Goal: Task Accomplishment & Management: Manage account settings

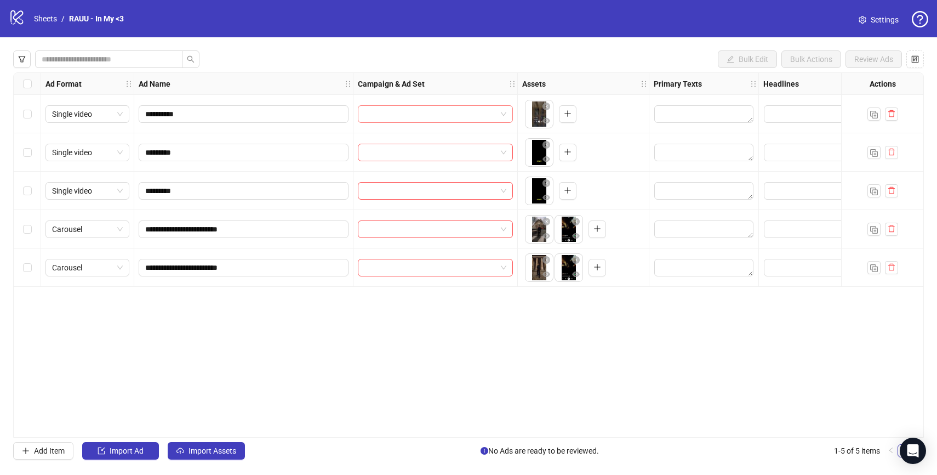
click at [395, 111] on input "search" at bounding box center [430, 114] width 132 height 16
click at [401, 111] on input "search" at bounding box center [430, 114] width 132 height 16
type input "****"
click at [47, 16] on link "Sheets" at bounding box center [45, 19] width 27 height 12
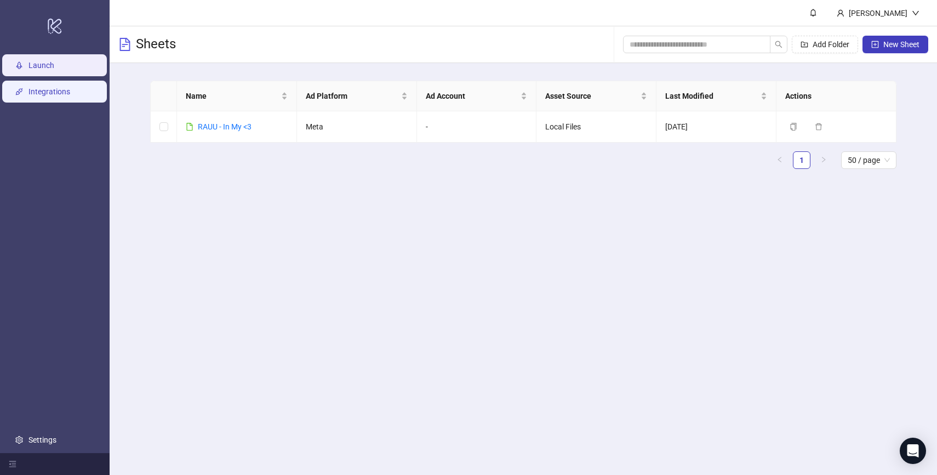
click at [45, 88] on link "Integrations" at bounding box center [49, 91] width 42 height 9
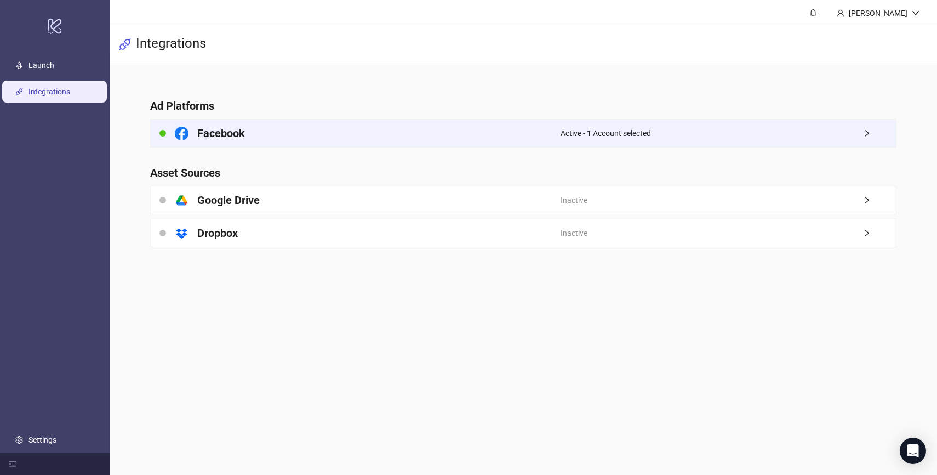
click at [423, 133] on div "Facebook" at bounding box center [356, 132] width 410 height 27
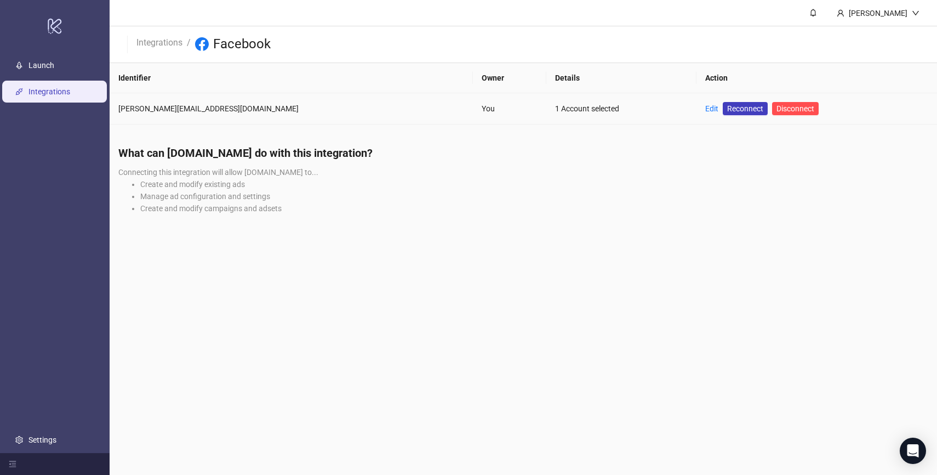
click at [555, 112] on div "1 Account selected" at bounding box center [621, 108] width 133 height 12
click at [705, 109] on link "Edit" at bounding box center [711, 108] width 13 height 9
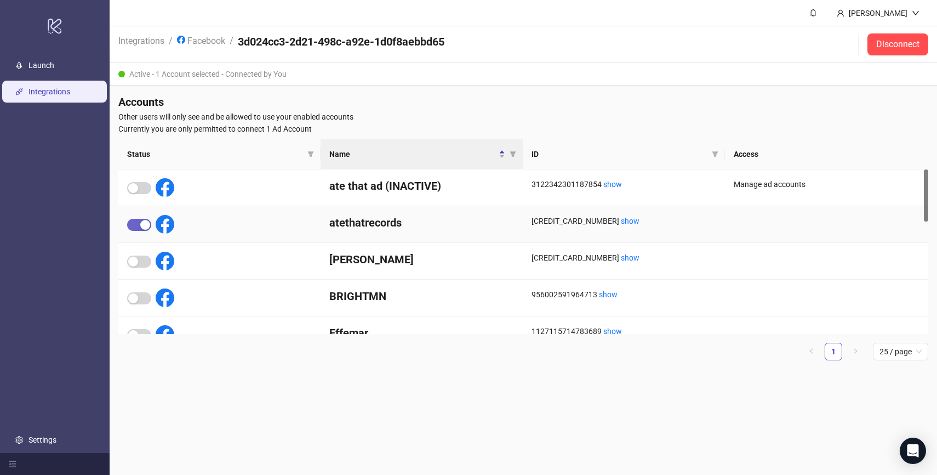
click at [137, 223] on span "button" at bounding box center [139, 225] width 24 height 12
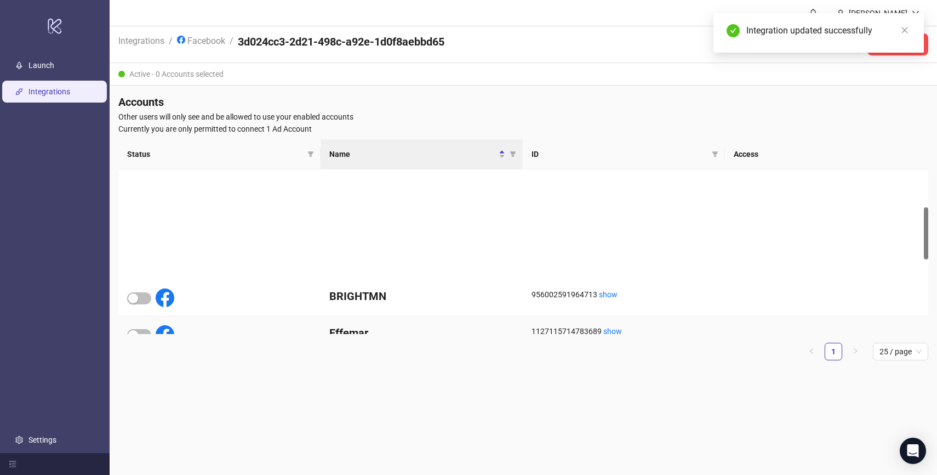
scroll to position [350, 0]
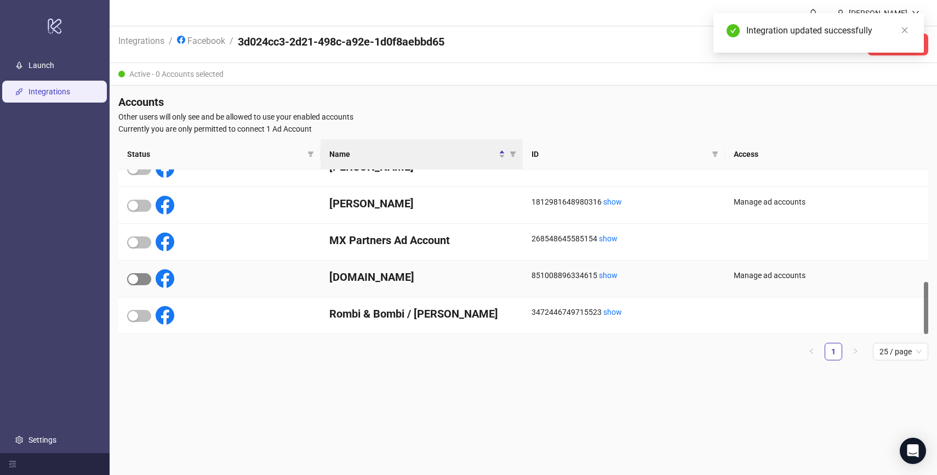
click at [147, 279] on span "button" at bounding box center [139, 279] width 24 height 12
click at [207, 45] on link "Facebook" at bounding box center [201, 40] width 53 height 12
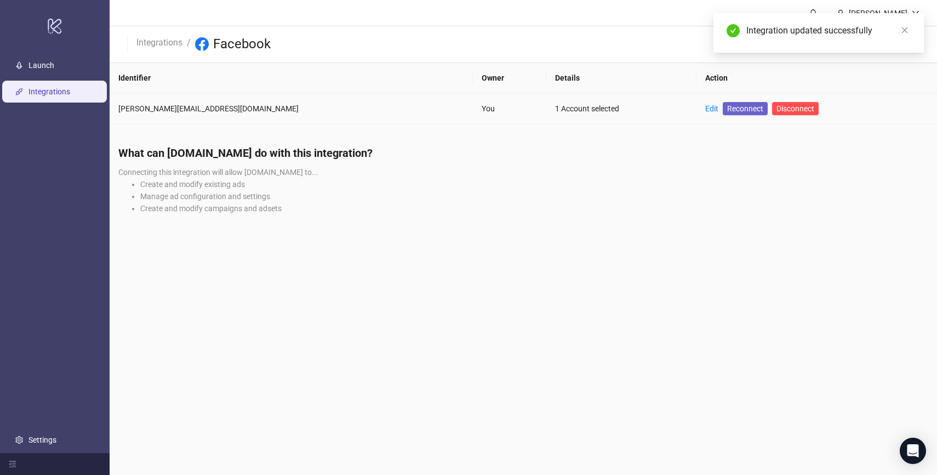
click at [727, 105] on span "Reconnect" at bounding box center [745, 108] width 36 height 12
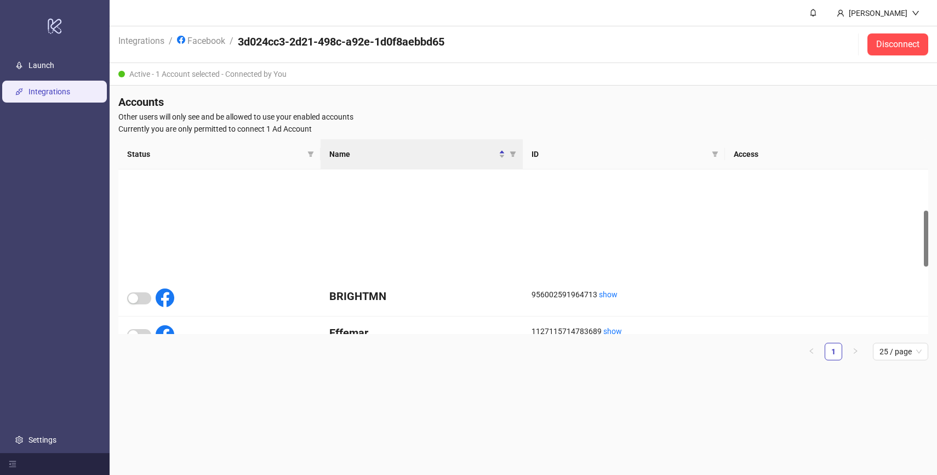
scroll to position [350, 0]
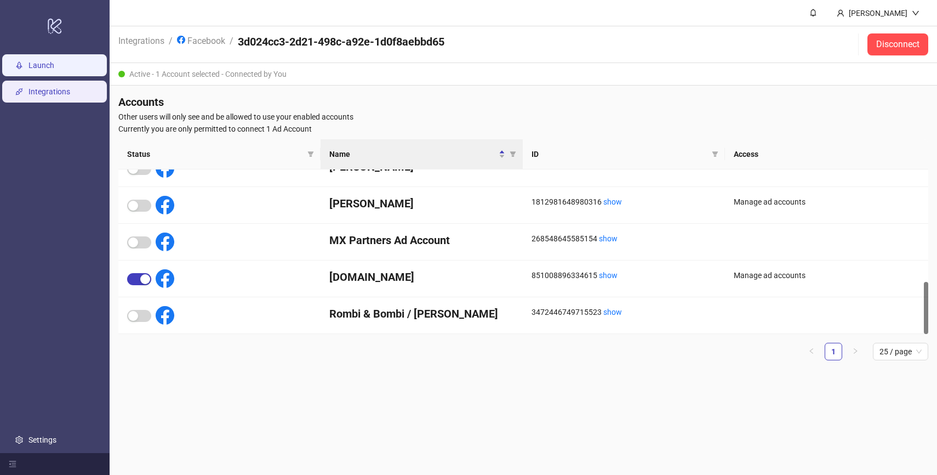
click at [54, 69] on link "Launch" at bounding box center [41, 65] width 26 height 9
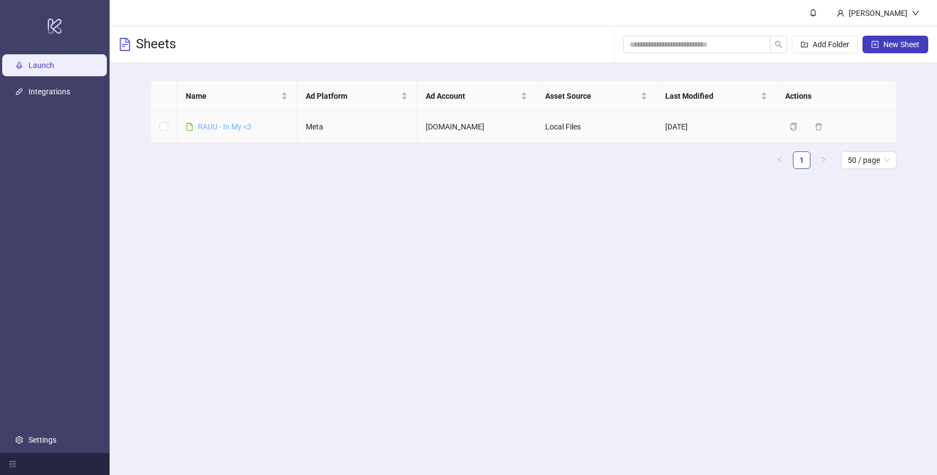
click at [229, 123] on link "RAUU - In My <3" at bounding box center [225, 126] width 54 height 9
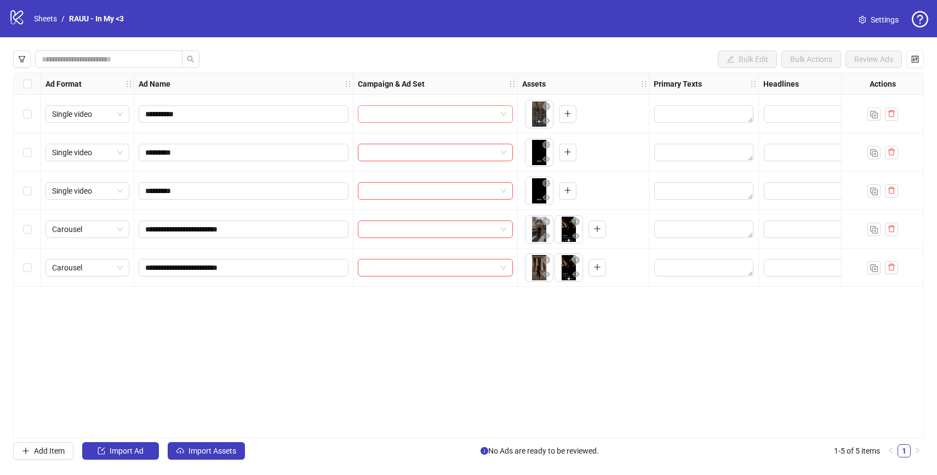
click at [443, 116] on input "search" at bounding box center [430, 114] width 132 height 16
type input "****"
click at [918, 20] on icon "question-circle" at bounding box center [920, 19] width 16 height 16
click at [887, 59] on link "Go to documentation" at bounding box center [883, 62] width 72 height 9
